Goal: Task Accomplishment & Management: Complete application form

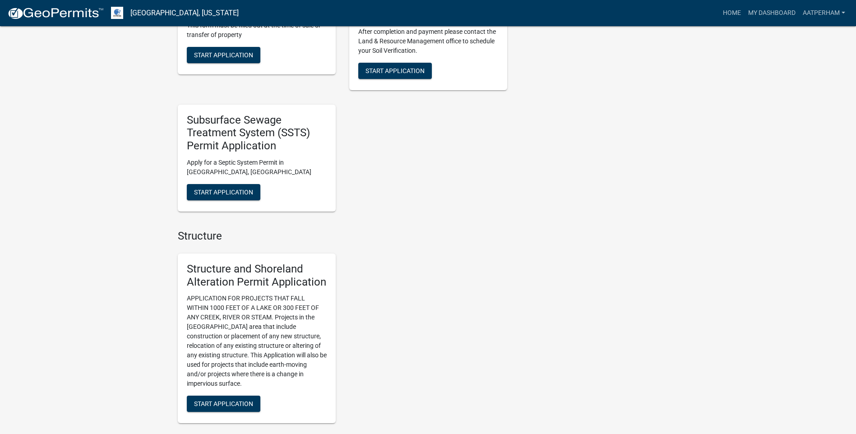
scroll to position [361, 0]
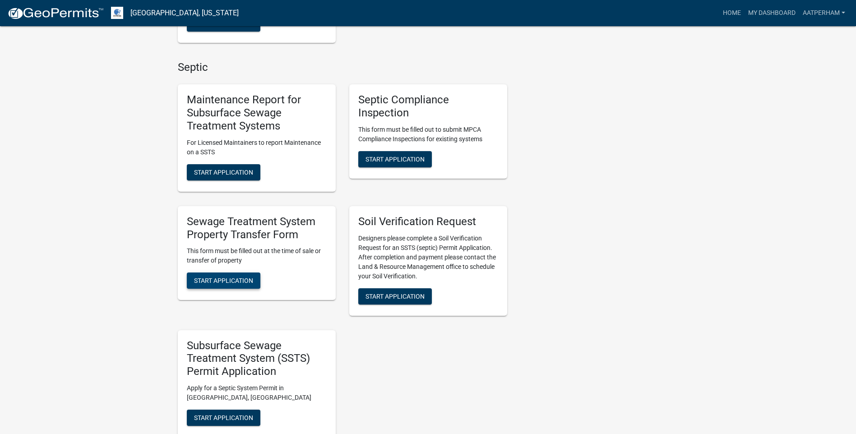
click at [217, 281] on span "Start Application" at bounding box center [223, 280] width 59 height 7
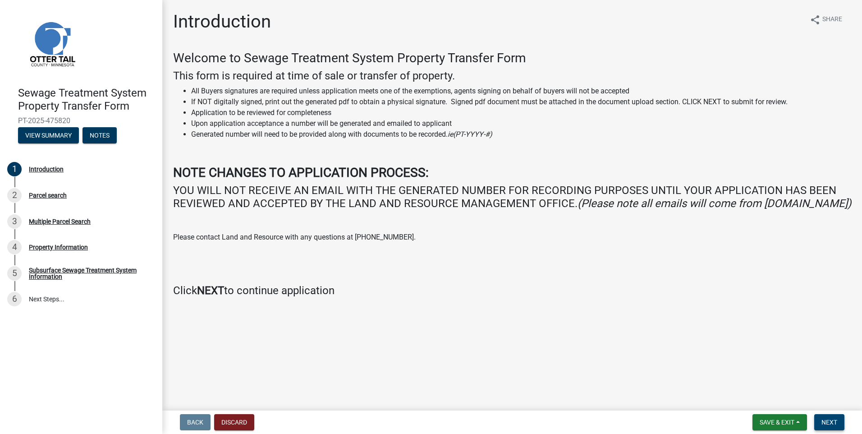
click at [834, 417] on button "Next" at bounding box center [830, 422] width 30 height 16
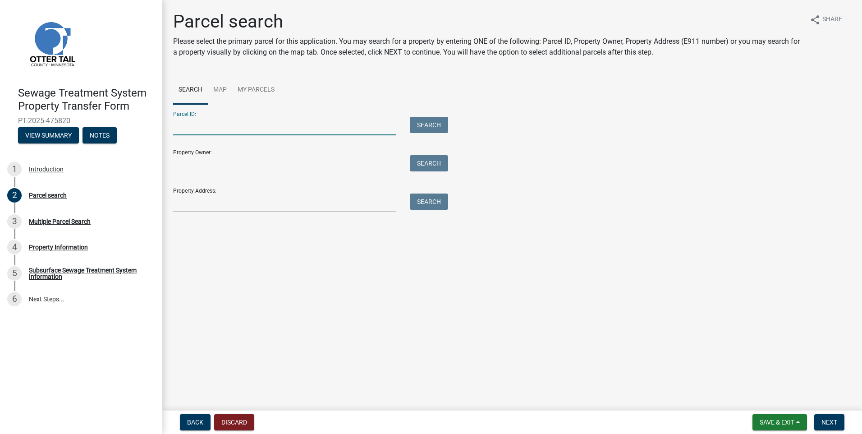
click at [235, 129] on input "Parcel ID:" at bounding box center [284, 126] width 223 height 18
click at [204, 128] on input "Parcel ID:" at bounding box center [284, 126] width 223 height 18
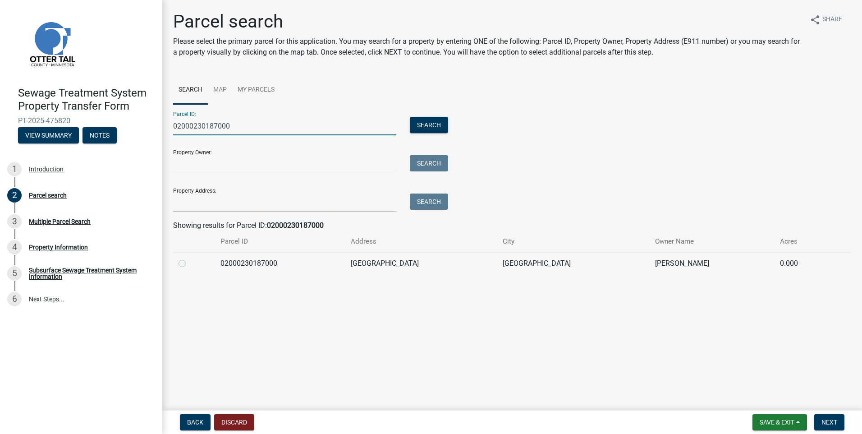
type input "02000230187000"
click at [189, 258] on label at bounding box center [189, 258] width 0 height 0
click at [189, 263] on input "radio" at bounding box center [192, 261] width 6 height 6
radio input "true"
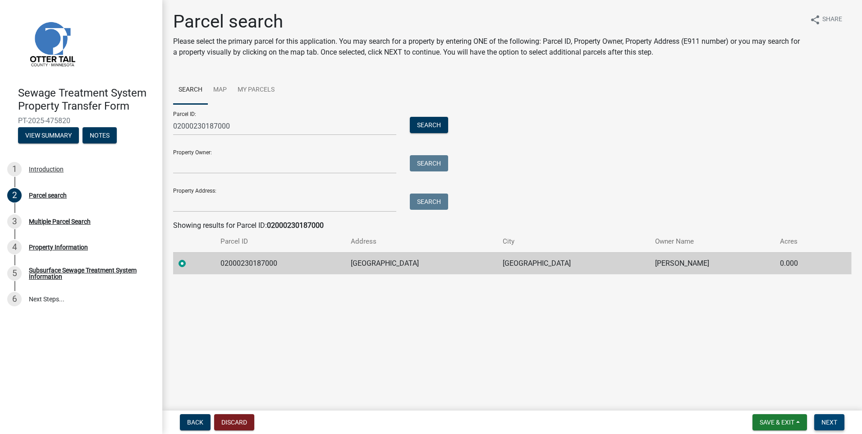
click at [837, 421] on span "Next" at bounding box center [830, 422] width 16 height 7
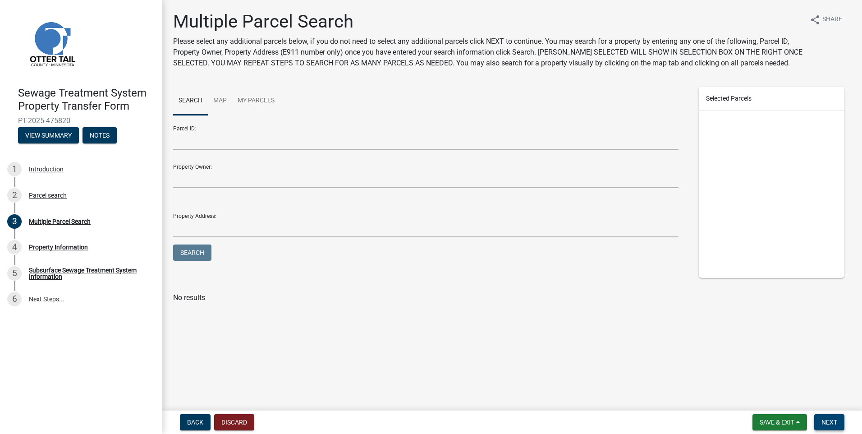
click at [827, 419] on span "Next" at bounding box center [830, 422] width 16 height 7
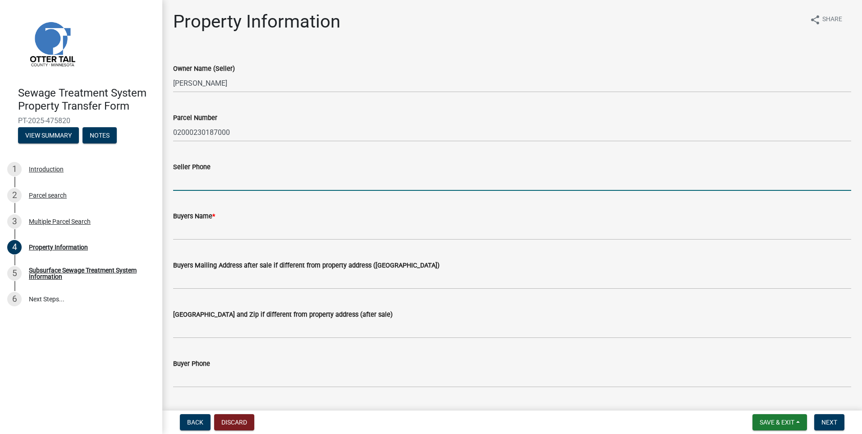
click at [178, 174] on input "Seller Phone" at bounding box center [512, 181] width 678 height 18
type input "[PHONE_NUMBER]"
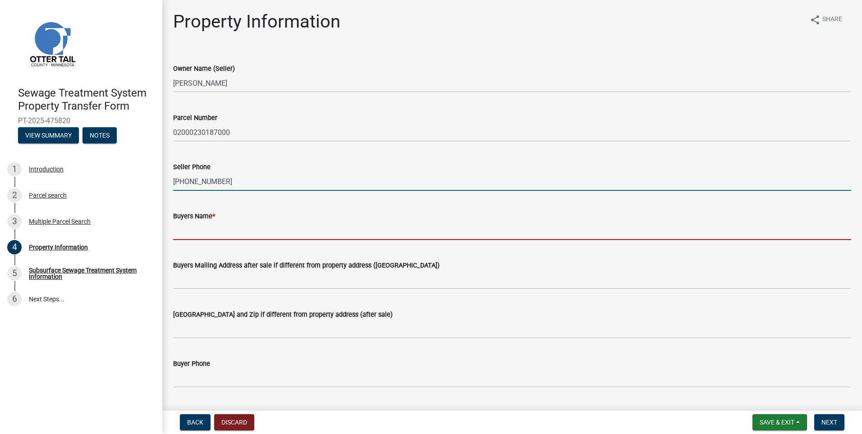
click at [191, 231] on input "Buyers Name *" at bounding box center [512, 230] width 678 height 18
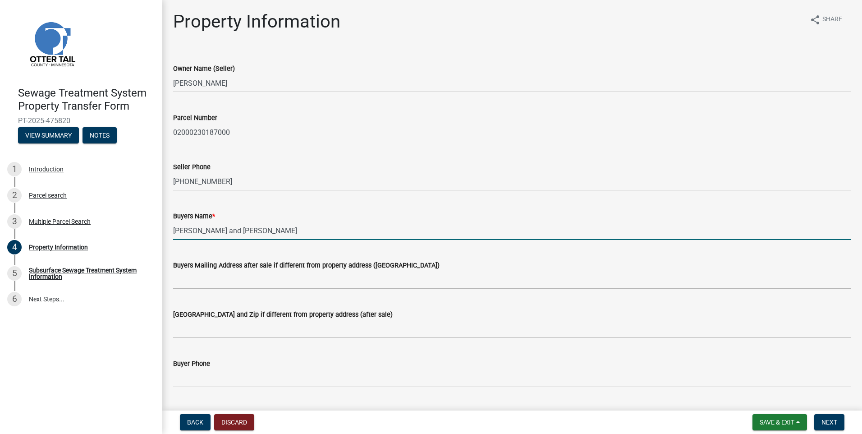
type input "[PERSON_NAME] and [PERSON_NAME]"
